Goal: Information Seeking & Learning: Learn about a topic

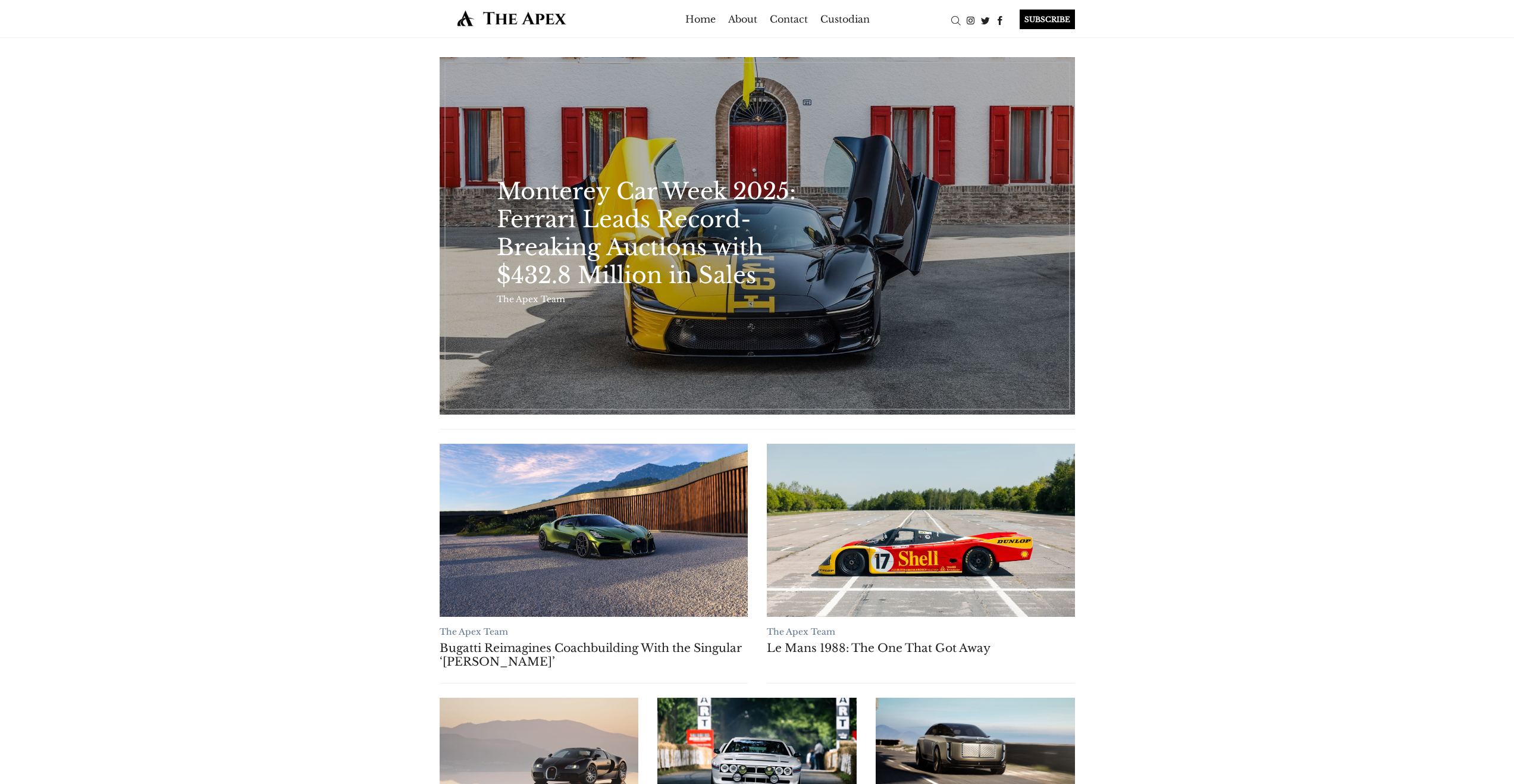
click at [1206, 294] on div "The Apex Team Monterey Car Week 2025: Ferrari Leads Record-Breaking Auctions wi…" at bounding box center [757, 694] width 1514 height 1313
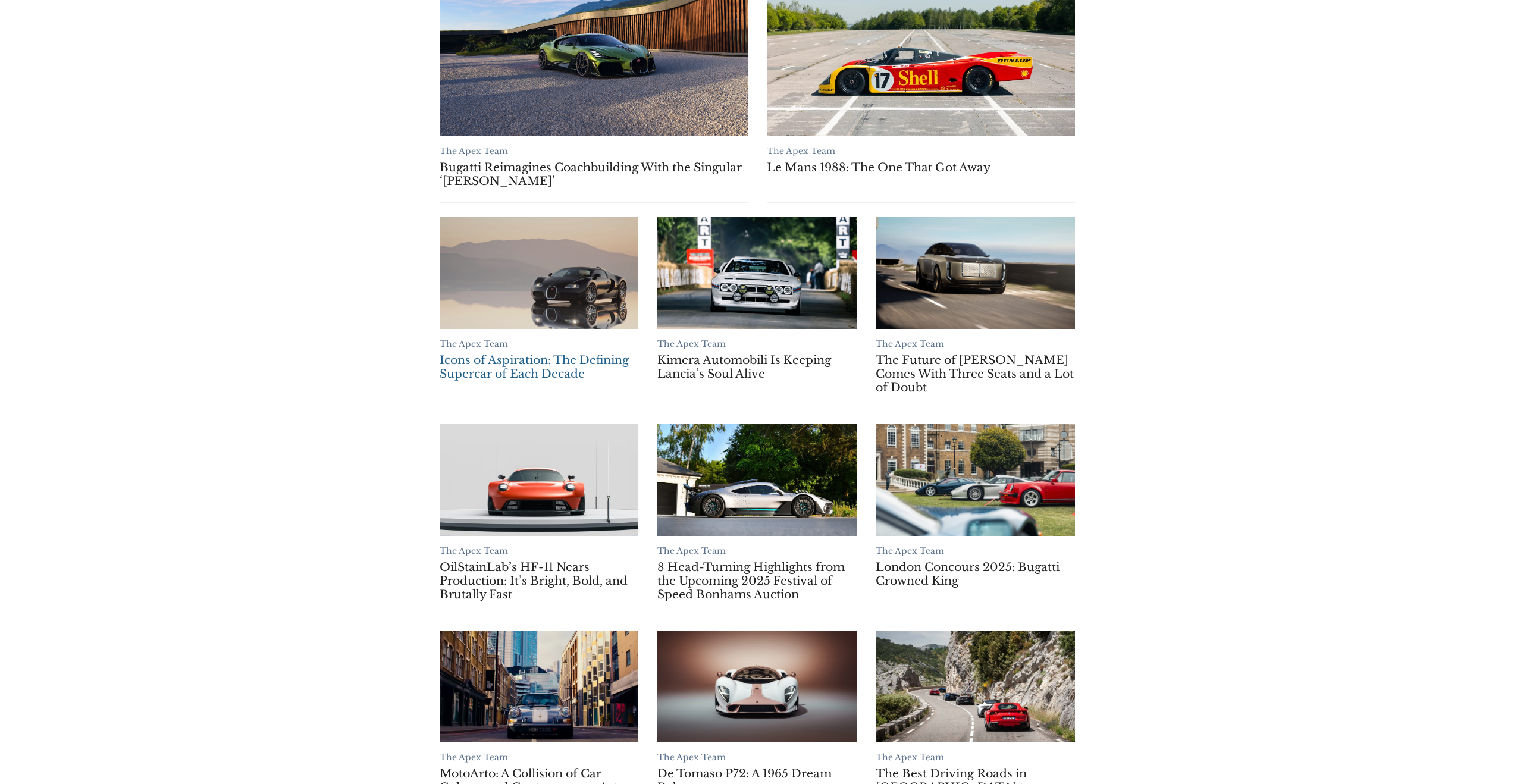
scroll to position [184, 0]
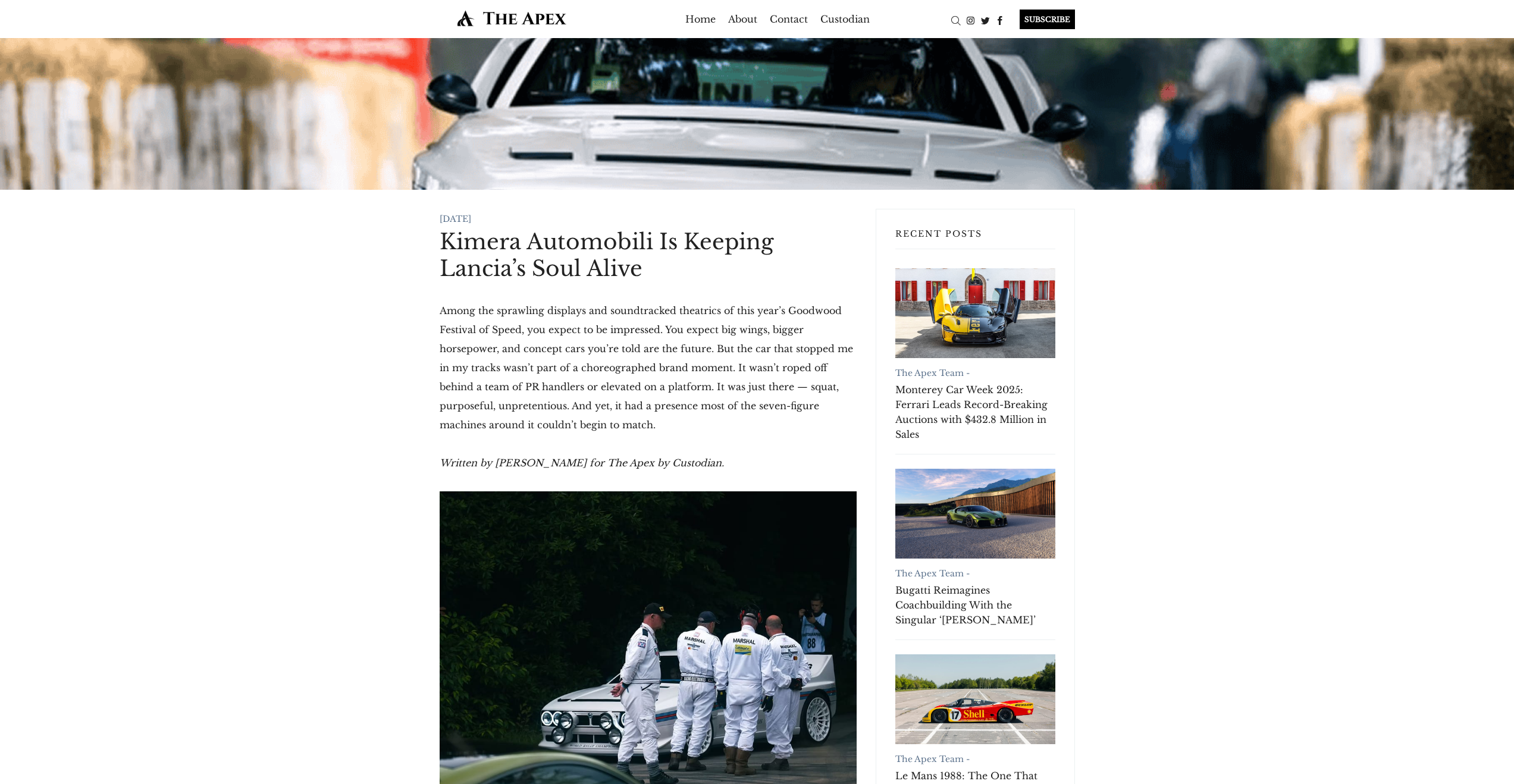
click at [516, 250] on h1 "Kimera Automobili Is Keeping Lancia’s Soul Alive" at bounding box center [648, 255] width 417 height 54
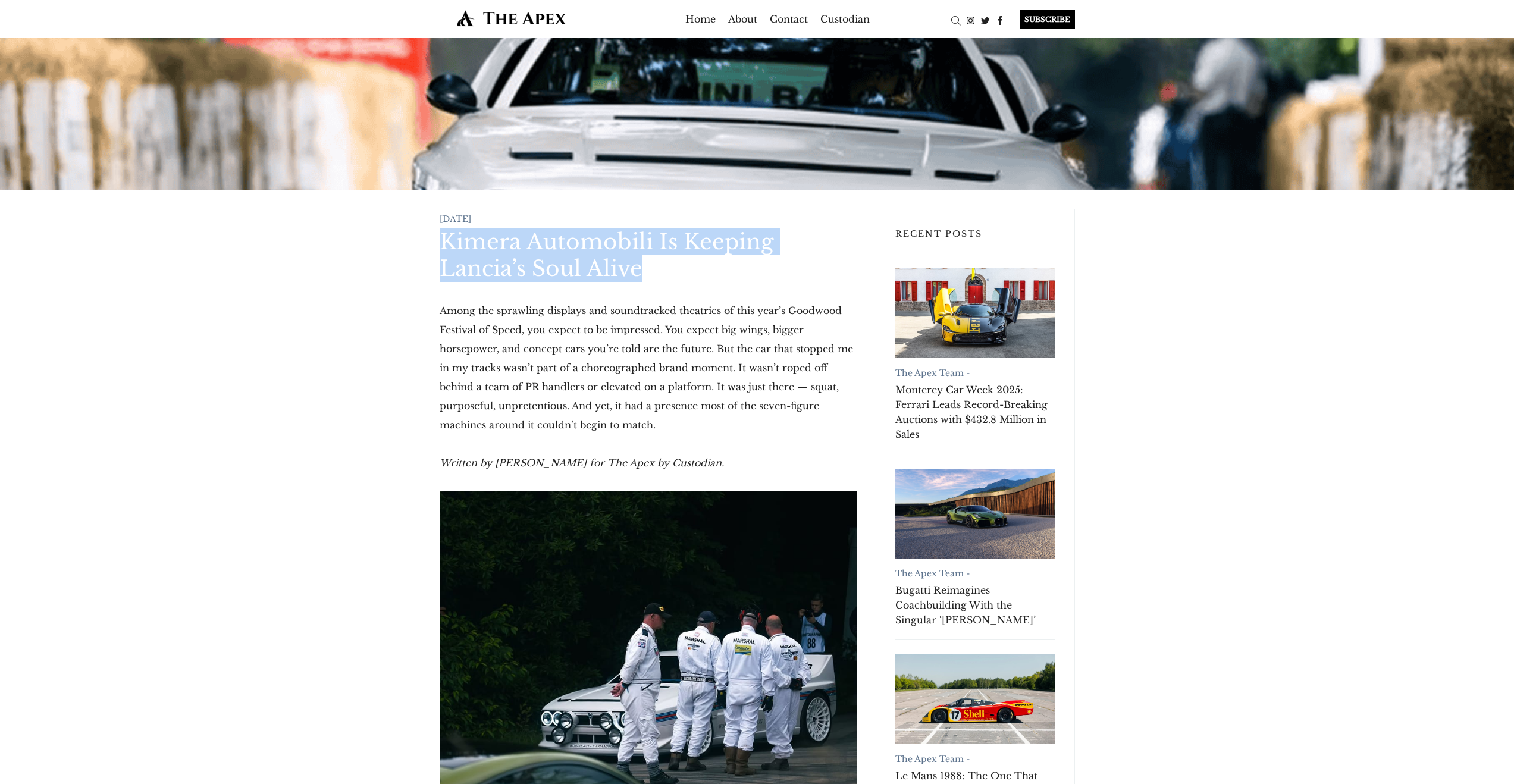
drag, startPoint x: 450, startPoint y: 239, endPoint x: 666, endPoint y: 270, distance: 218.2
click at [666, 270] on h1 "Kimera Automobili Is Keeping Lancia’s Soul Alive" at bounding box center [648, 255] width 417 height 54
copy h1 "Kimera Automobili Is Keeping Lancia’s Soul Alive"
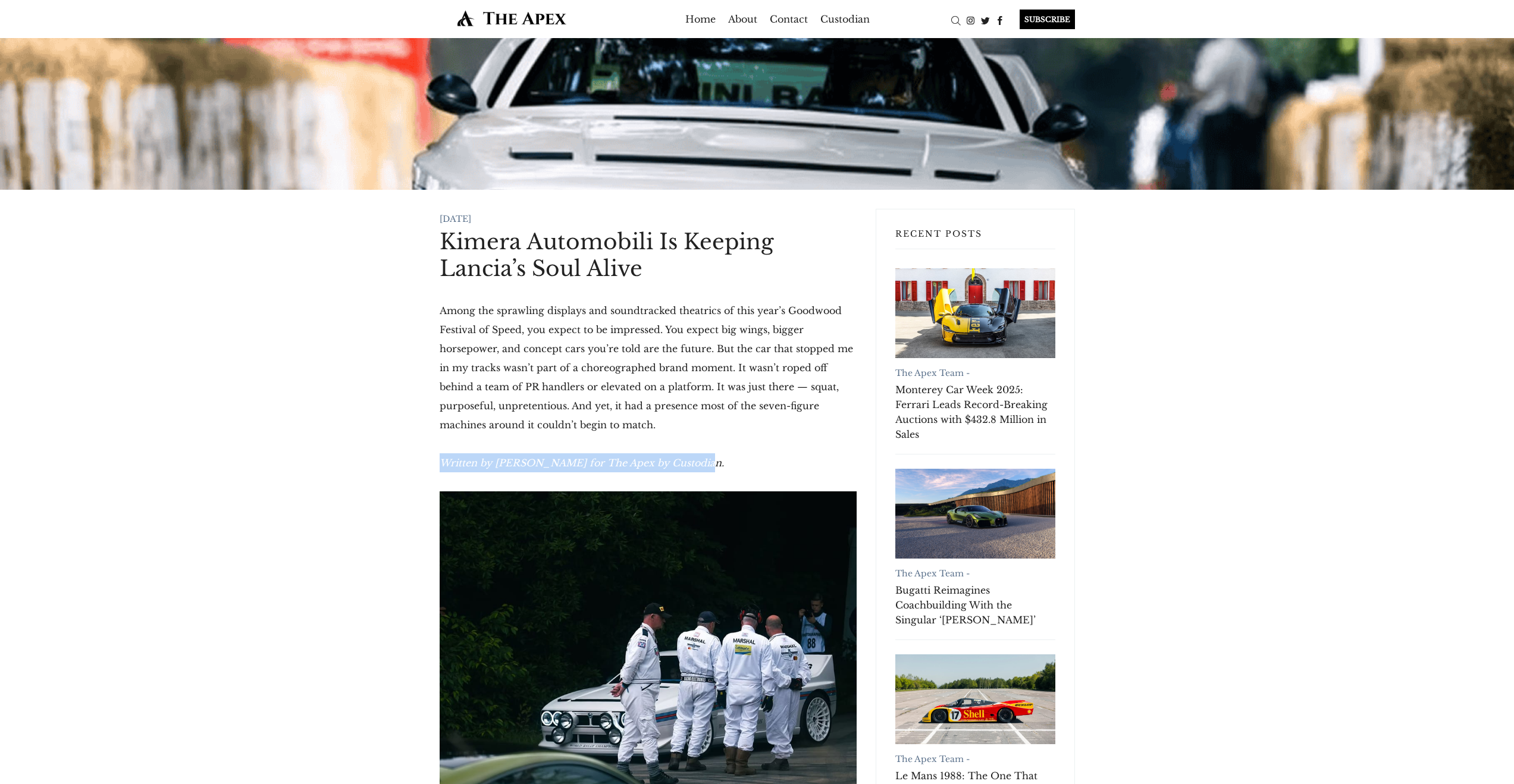
drag, startPoint x: 437, startPoint y: 458, endPoint x: 702, endPoint y: 470, distance: 265.3
copy em "Written by Archie Hill for The Apex by Custodian."
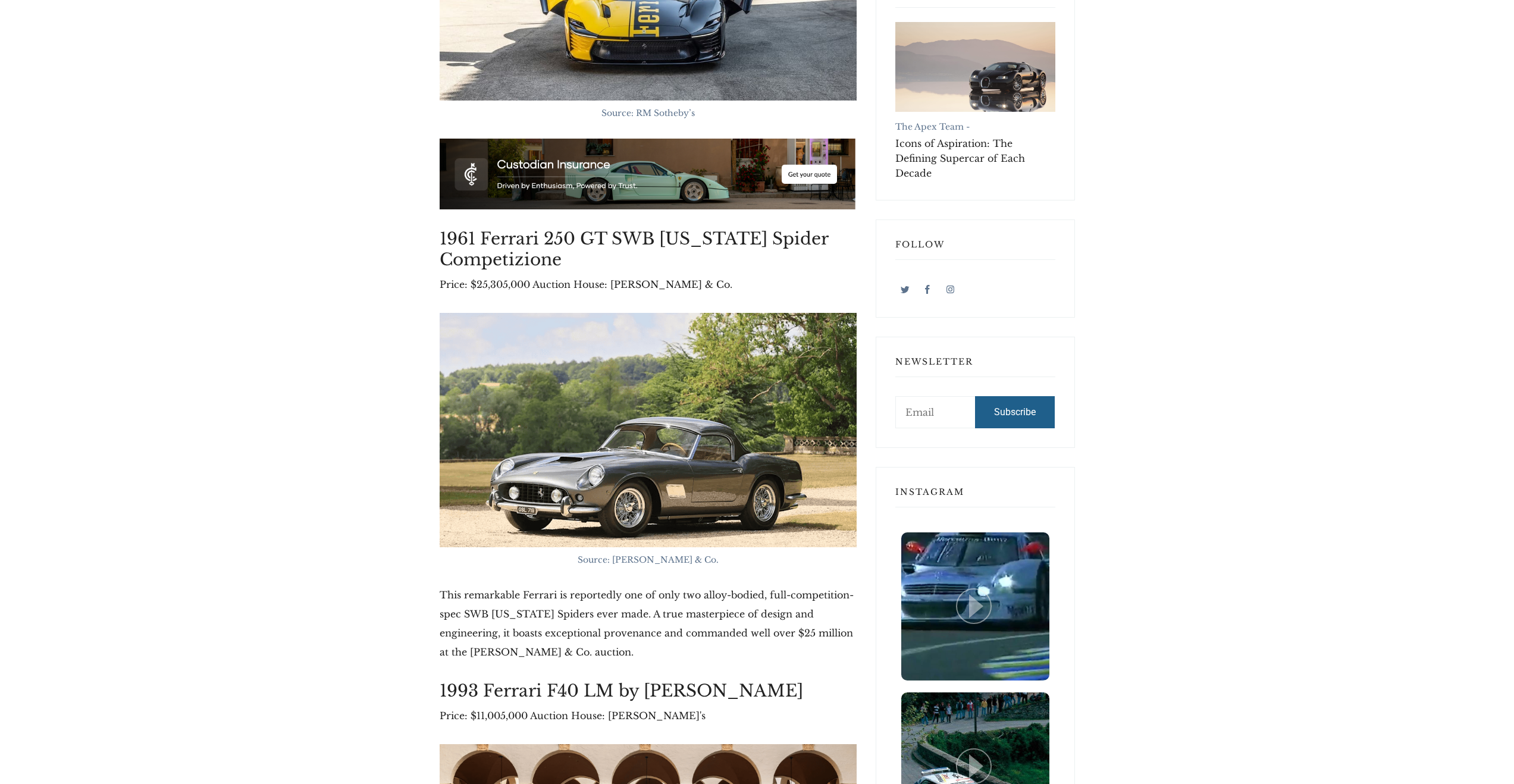
scroll to position [848, 0]
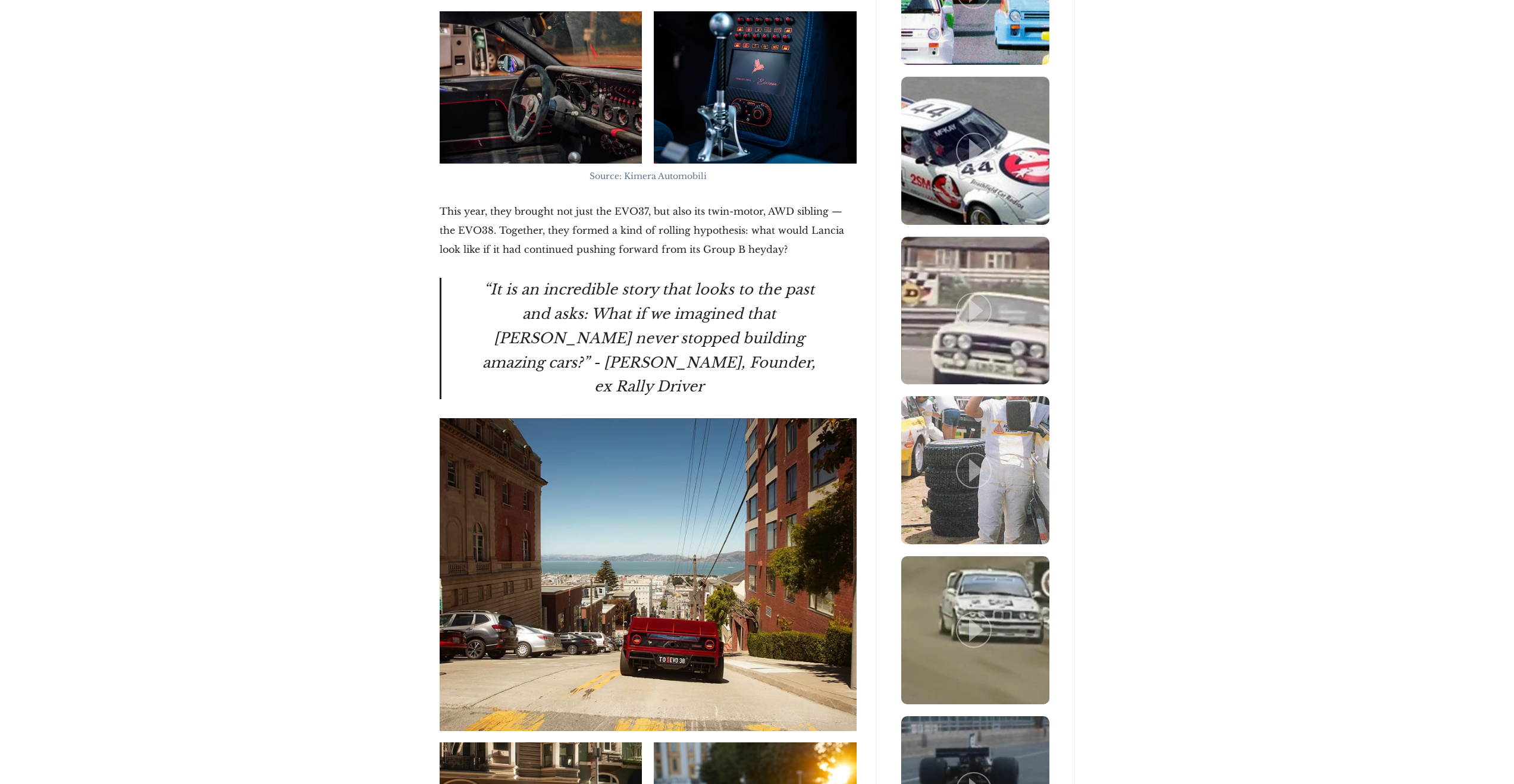
scroll to position [2040, 0]
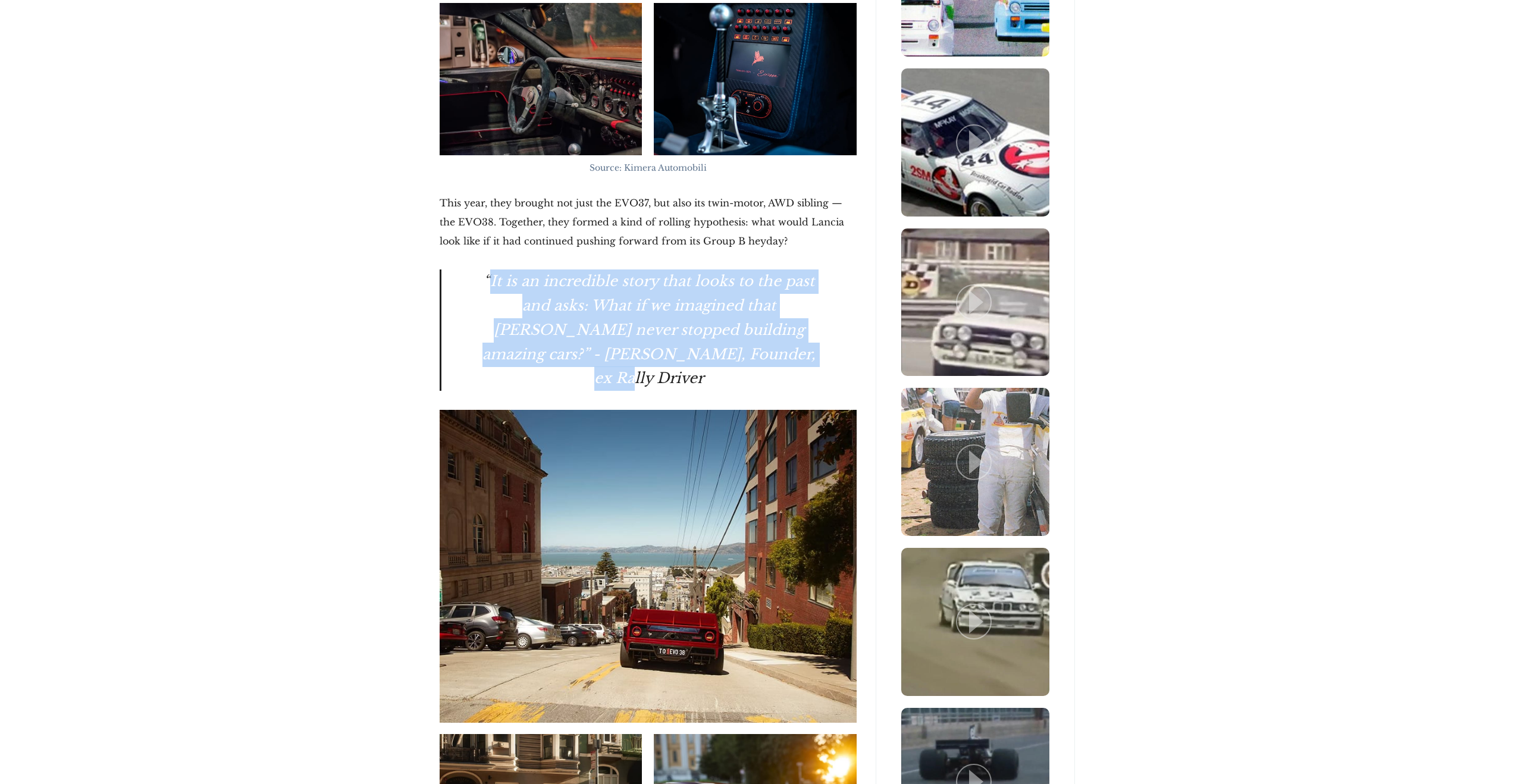
drag, startPoint x: 491, startPoint y: 277, endPoint x: 765, endPoint y: 363, distance: 287.2
click at [765, 363] on blockquote "“It is an incredible story that looks to the past and asks: What if we imagined…" at bounding box center [648, 330] width 417 height 122
click at [767, 362] on blockquote "“It is an incredible story that looks to the past and asks: What if we imagined…" at bounding box center [648, 330] width 417 height 122
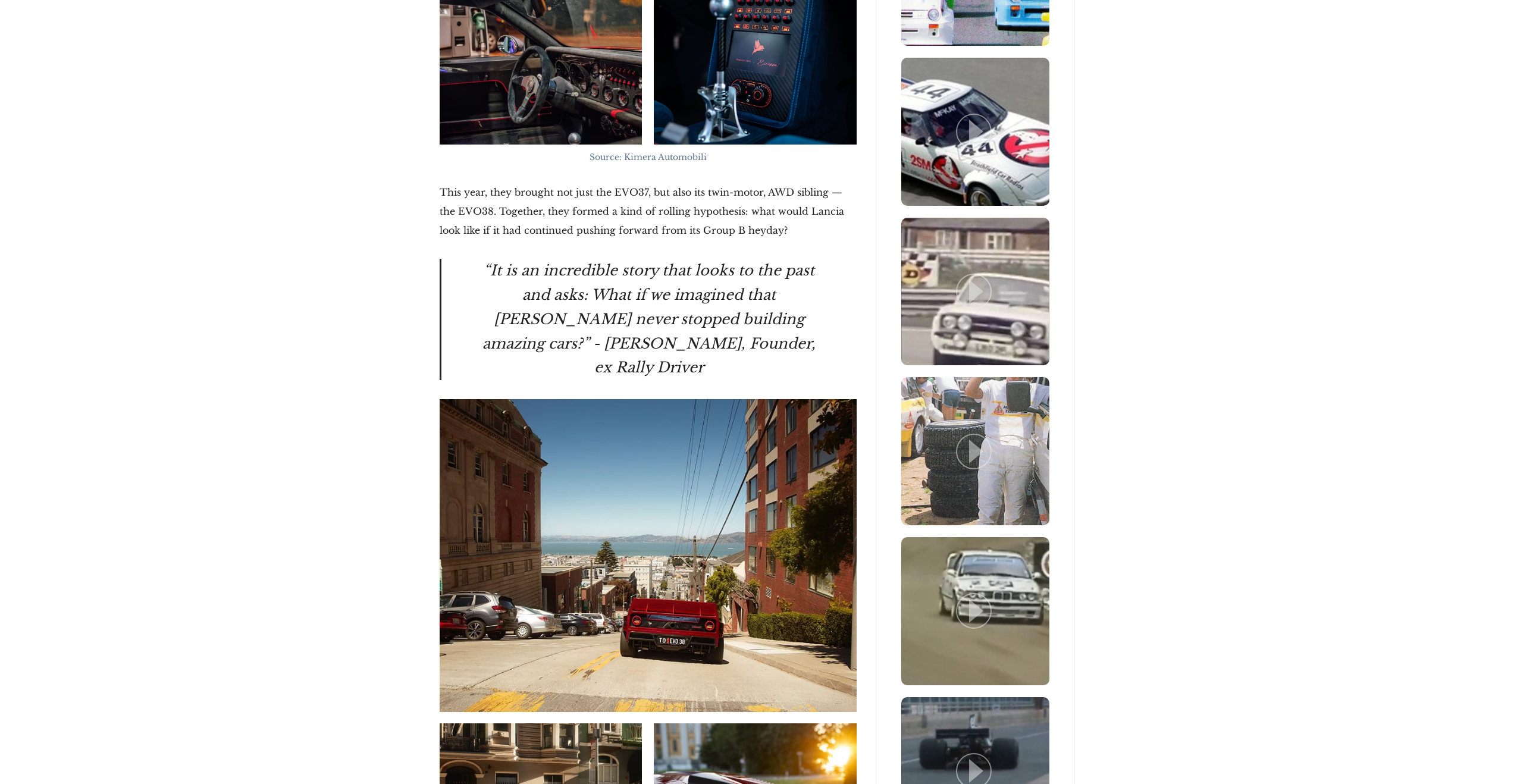
scroll to position [1986, 0]
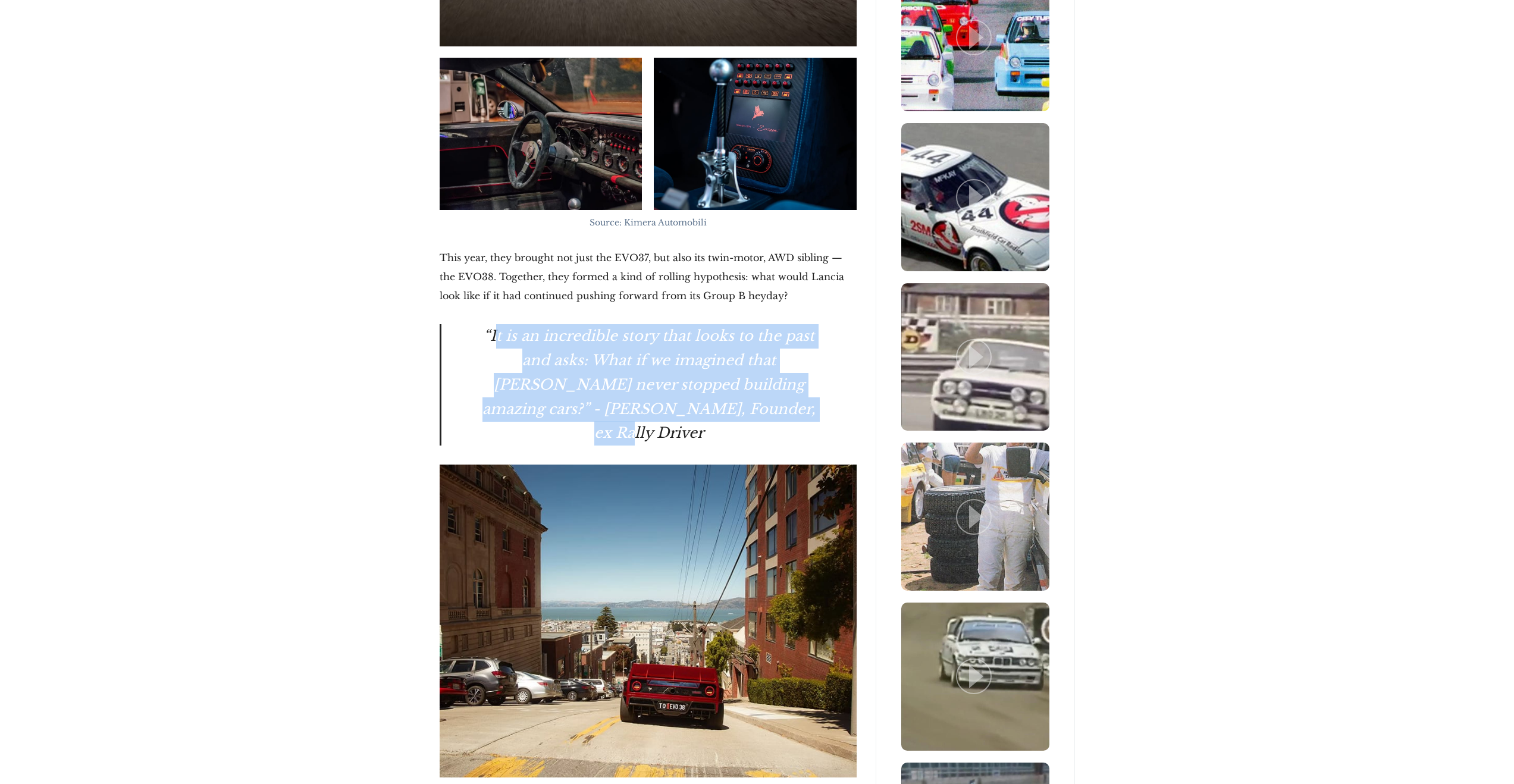
drag, startPoint x: 498, startPoint y: 338, endPoint x: 760, endPoint y: 412, distance: 272.2
click at [760, 412] on blockquote "“It is an incredible story that looks to the past and asks: What if we imagined…" at bounding box center [648, 384] width 417 height 122
click at [774, 410] on blockquote "“It is an incredible story that looks to the past and asks: What if we imagined…" at bounding box center [648, 384] width 417 height 122
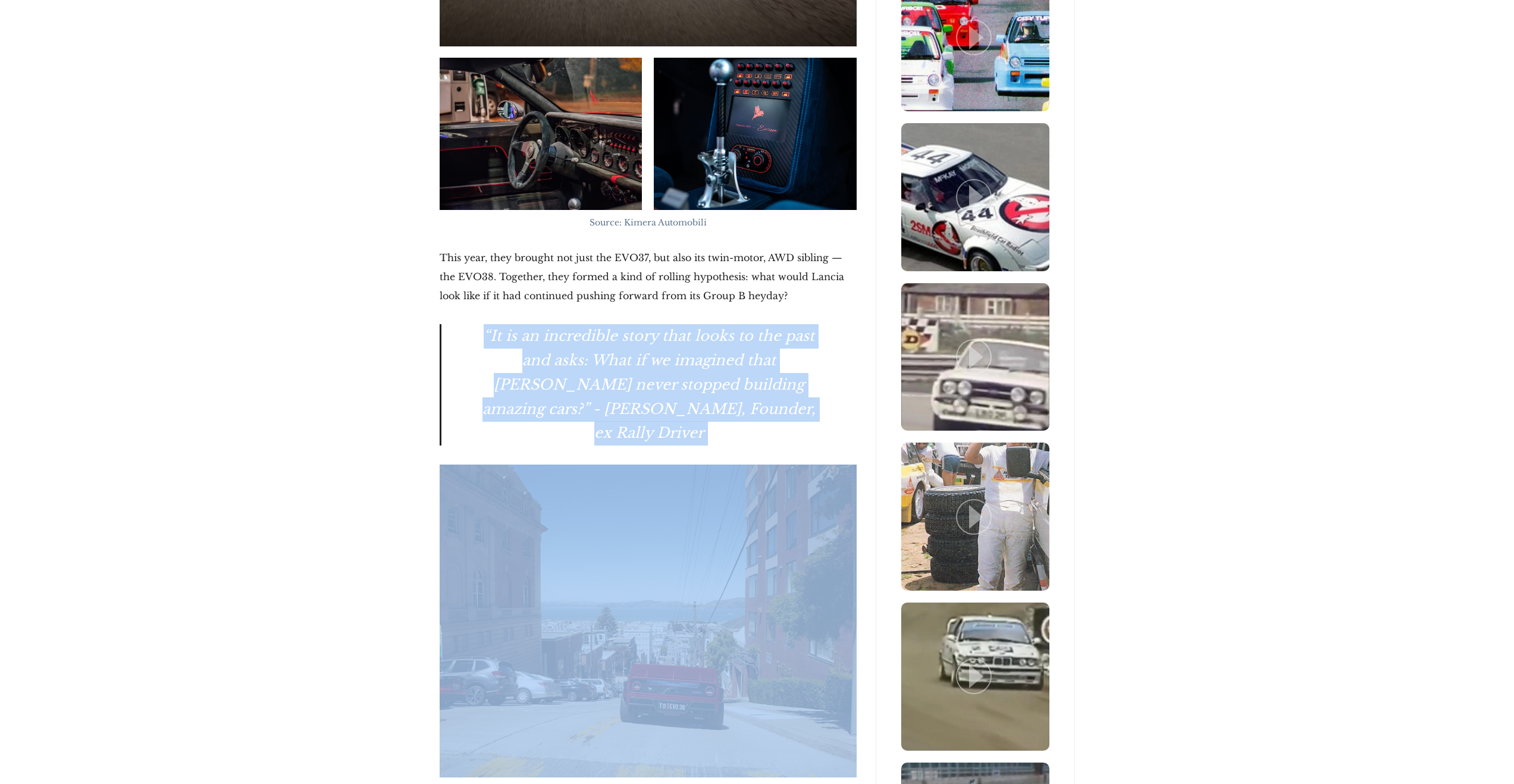
drag, startPoint x: 774, startPoint y: 410, endPoint x: 486, endPoint y: 335, distance: 297.6
click at [484, 334] on blockquote "“It is an incredible story that looks to the past and asks: What if we imagined…" at bounding box center [648, 384] width 417 height 122
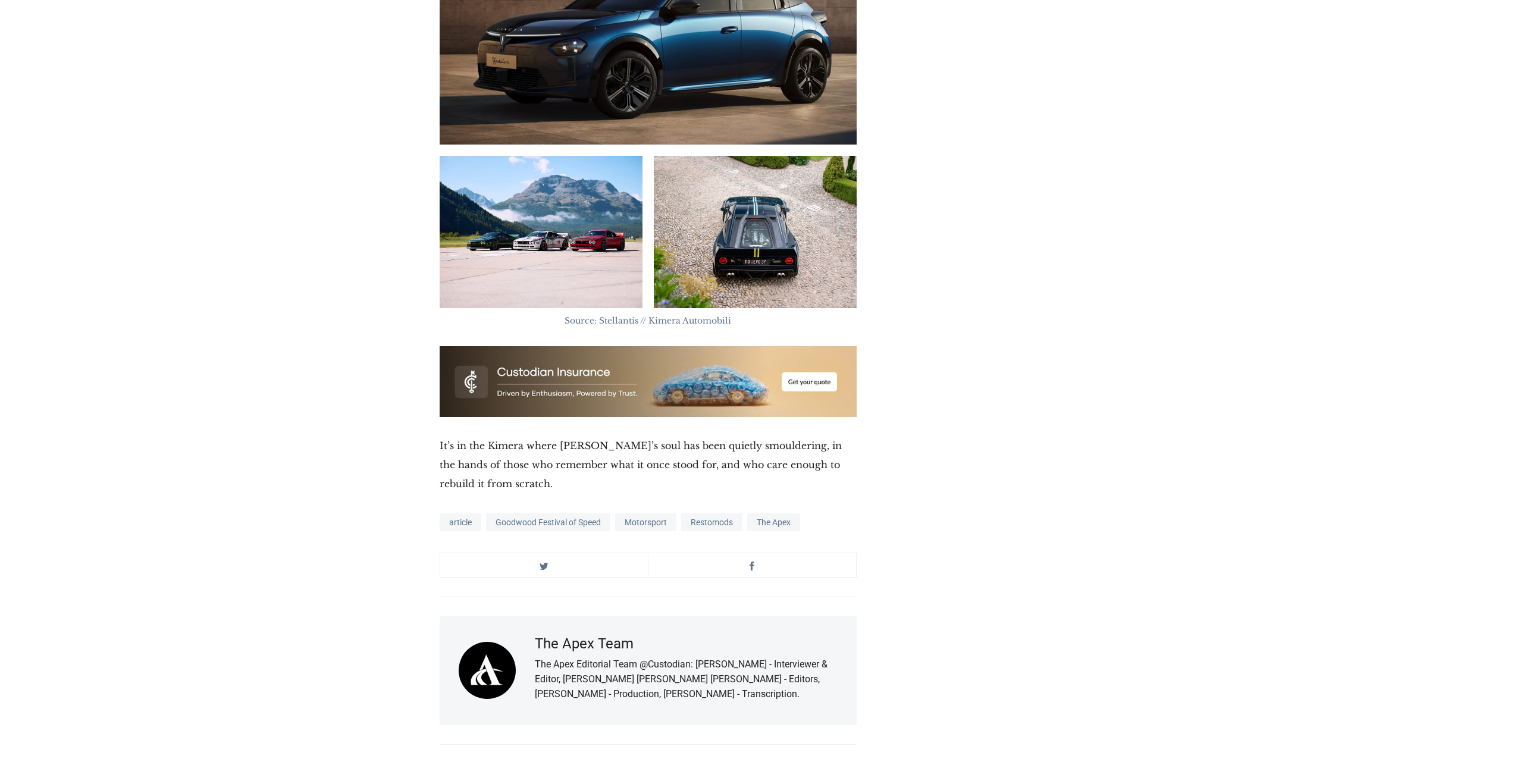
scroll to position [4788, 0]
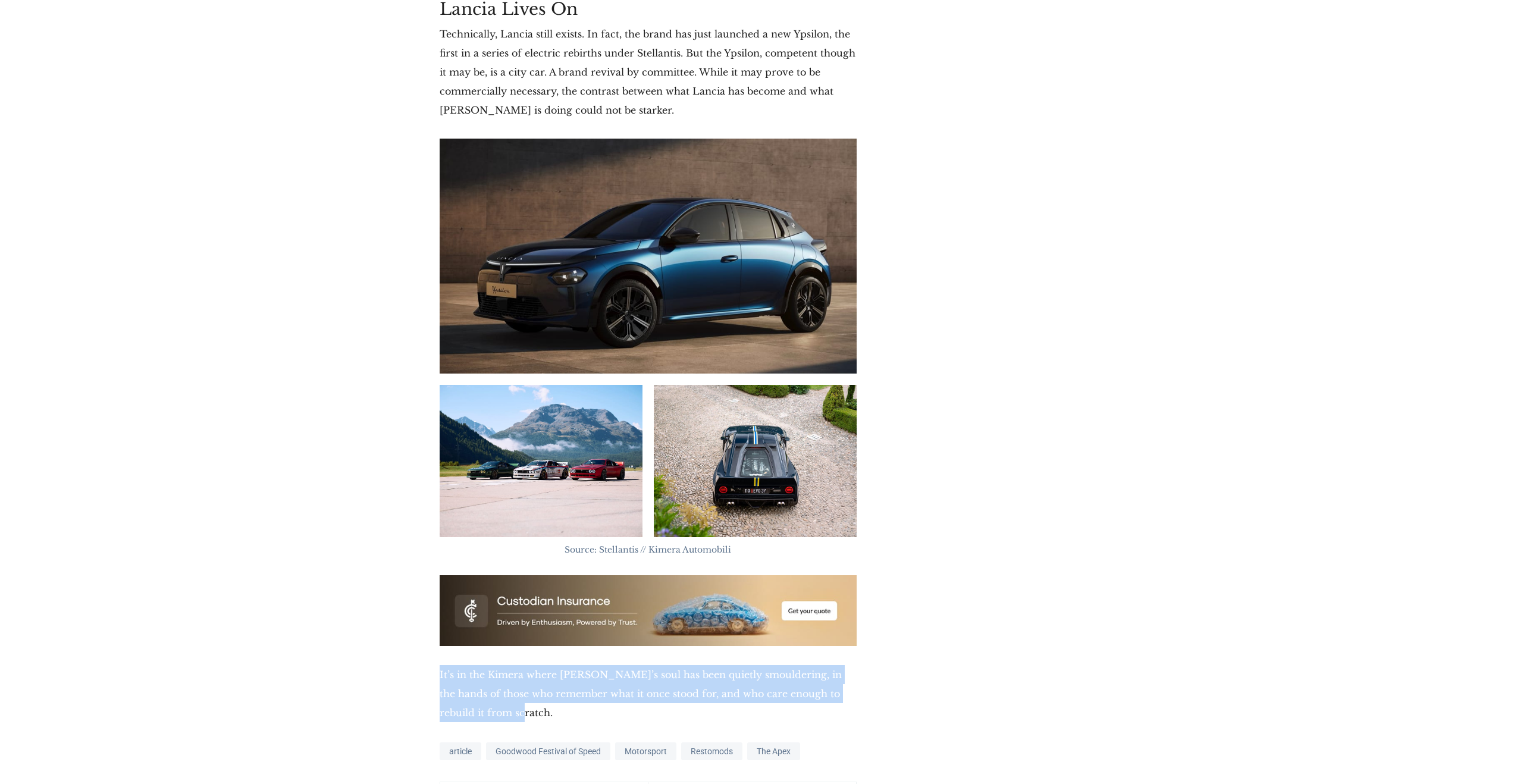
drag, startPoint x: 480, startPoint y: 690, endPoint x: 435, endPoint y: 655, distance: 57.0
copy p "It’s in the Kimera where Lancia’s soul has been quietly smouldering, in the han…"
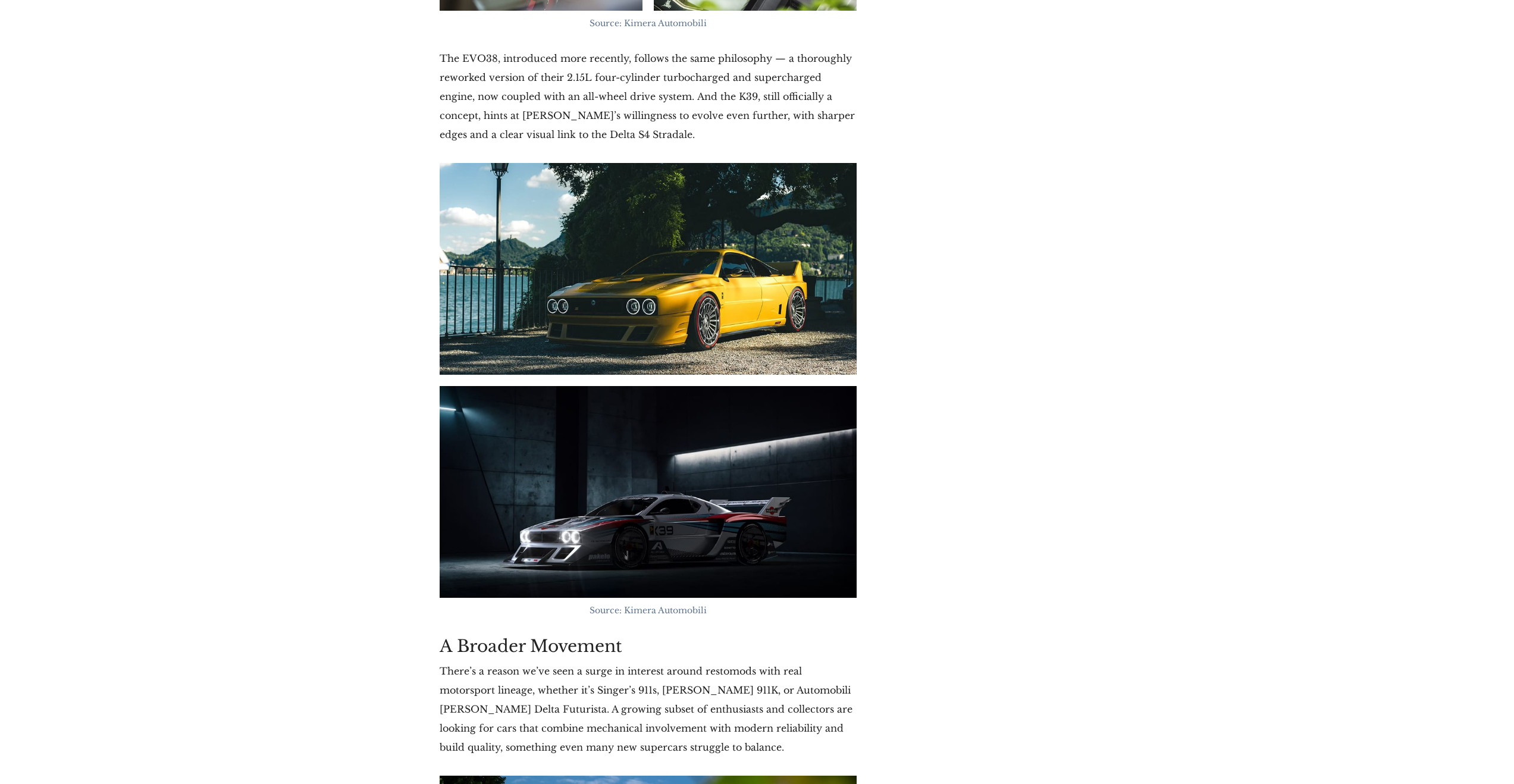
scroll to position [3659, 0]
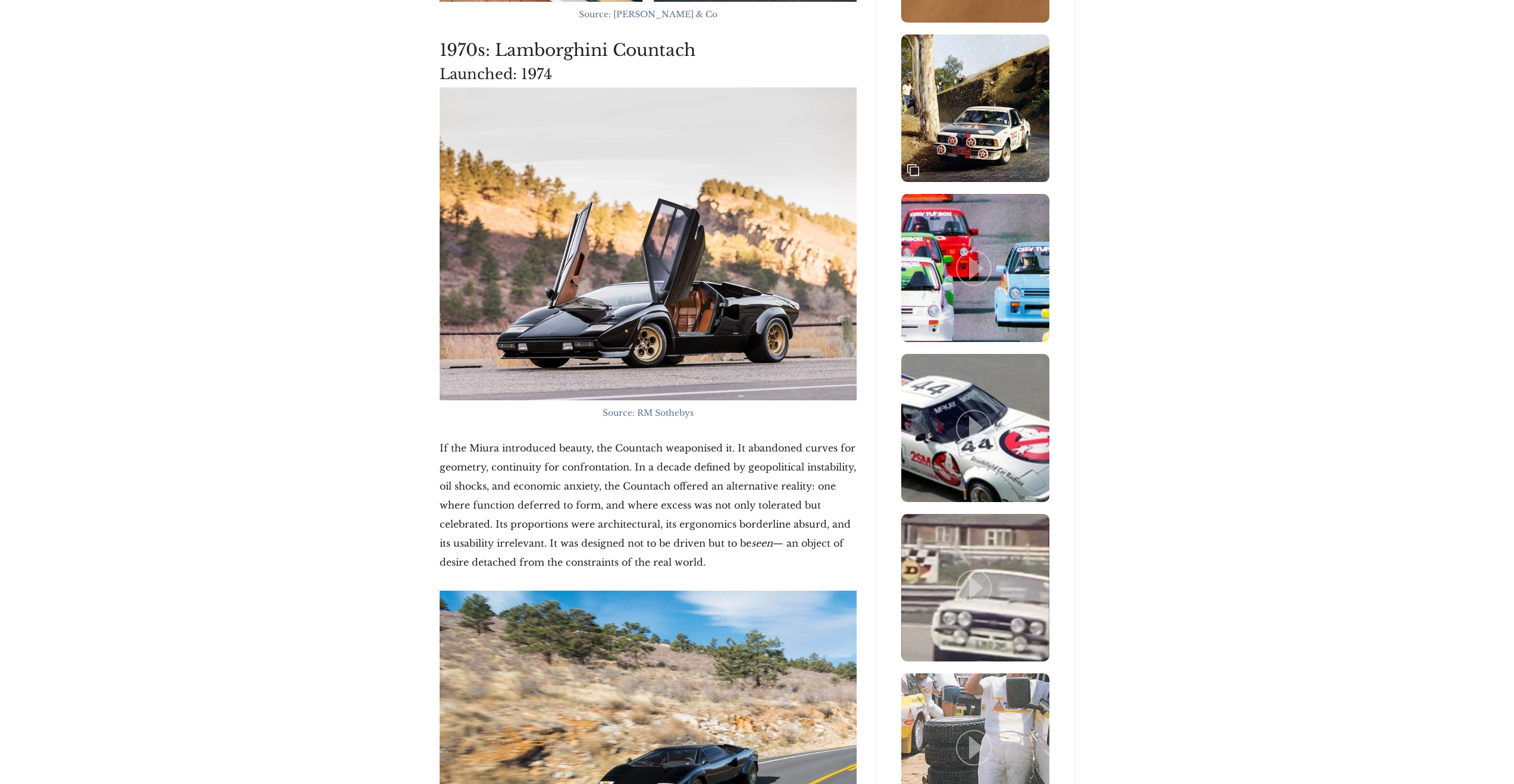
scroll to position [1757, 0]
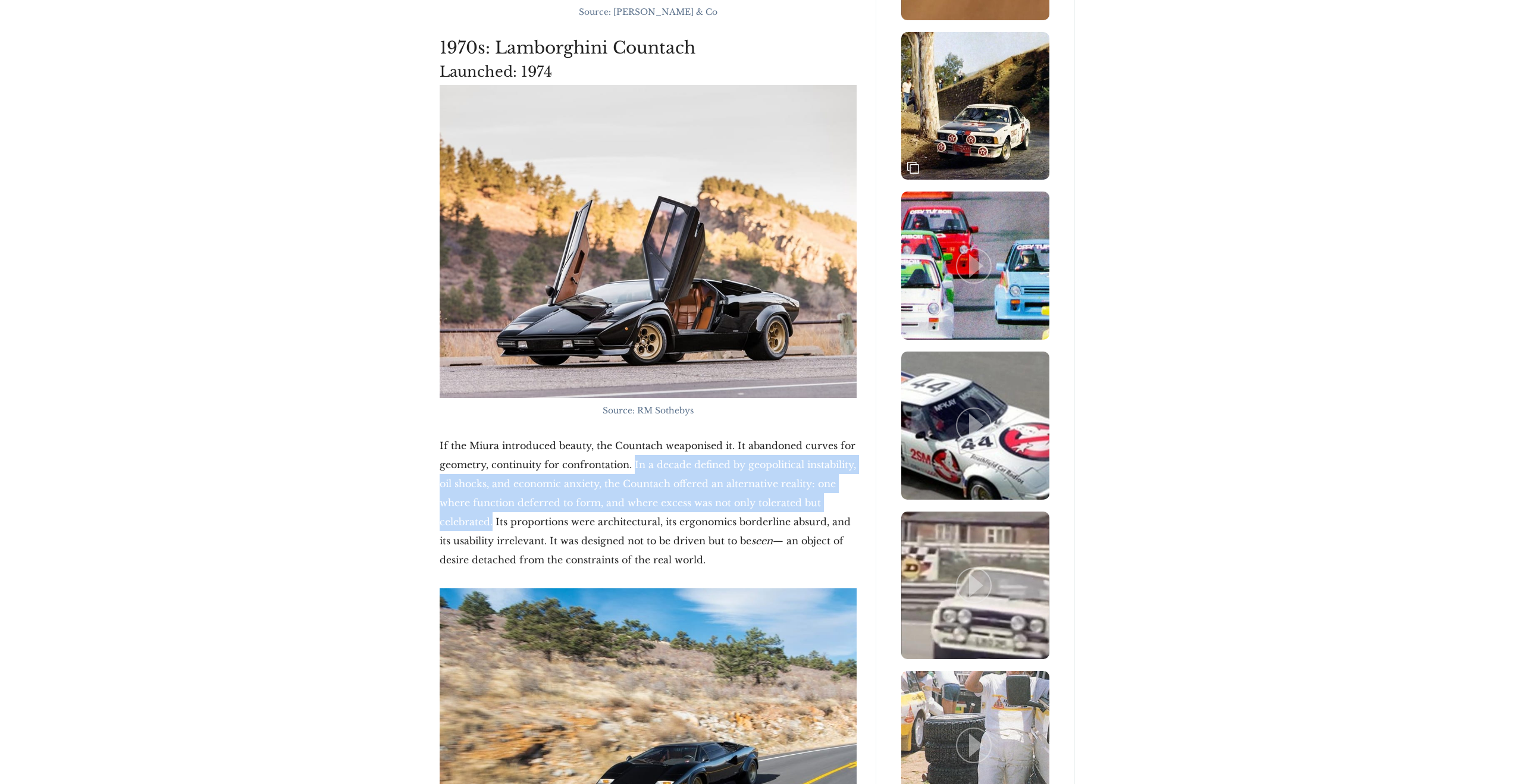
drag, startPoint x: 635, startPoint y: 465, endPoint x: 474, endPoint y: 529, distance: 173.3
click at [474, 529] on p "If the Miura introduced beauty, the Countach weaponised it. It abandoned curves…" at bounding box center [648, 502] width 417 height 133
copy p "In a decade defined by geopolitical instability, oil shocks, and economic anxie…"
click at [726, 500] on p "If the Miura introduced beauty, the Countach weaponised it. It abandoned curves…" at bounding box center [648, 502] width 417 height 133
